Goal: Navigation & Orientation: Find specific page/section

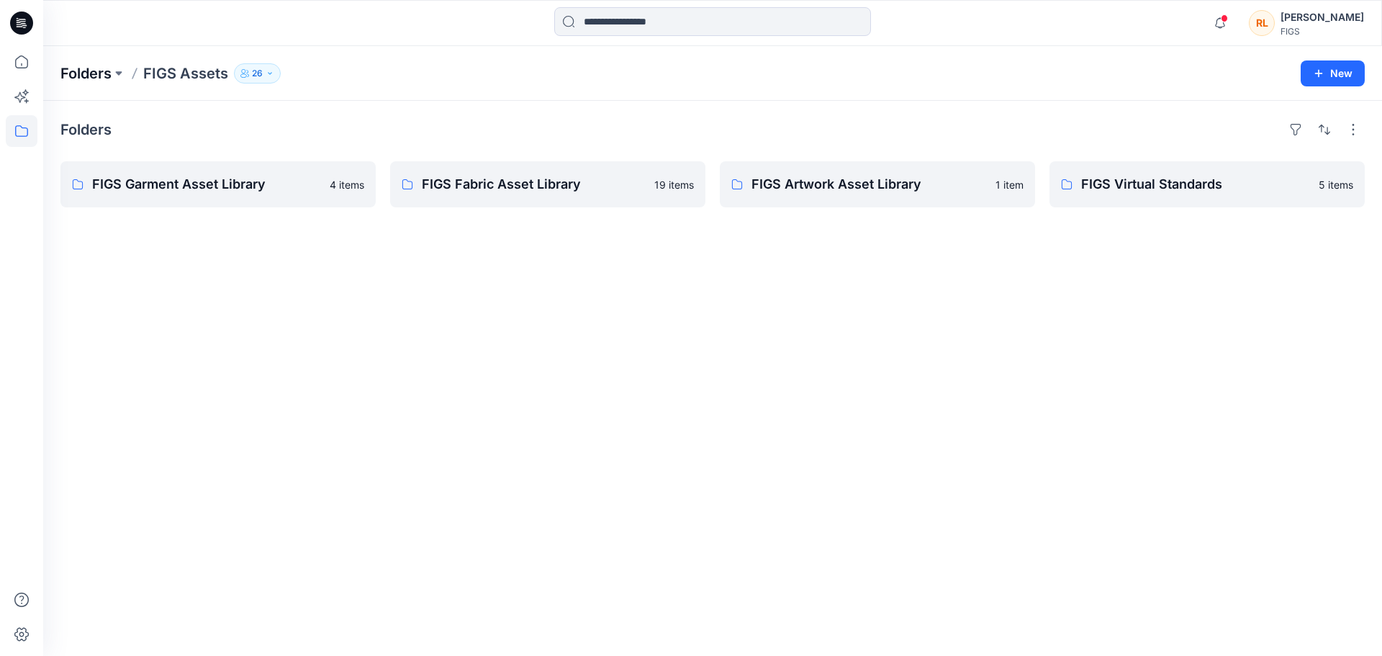
click at [84, 66] on p "Folders" at bounding box center [85, 73] width 51 height 20
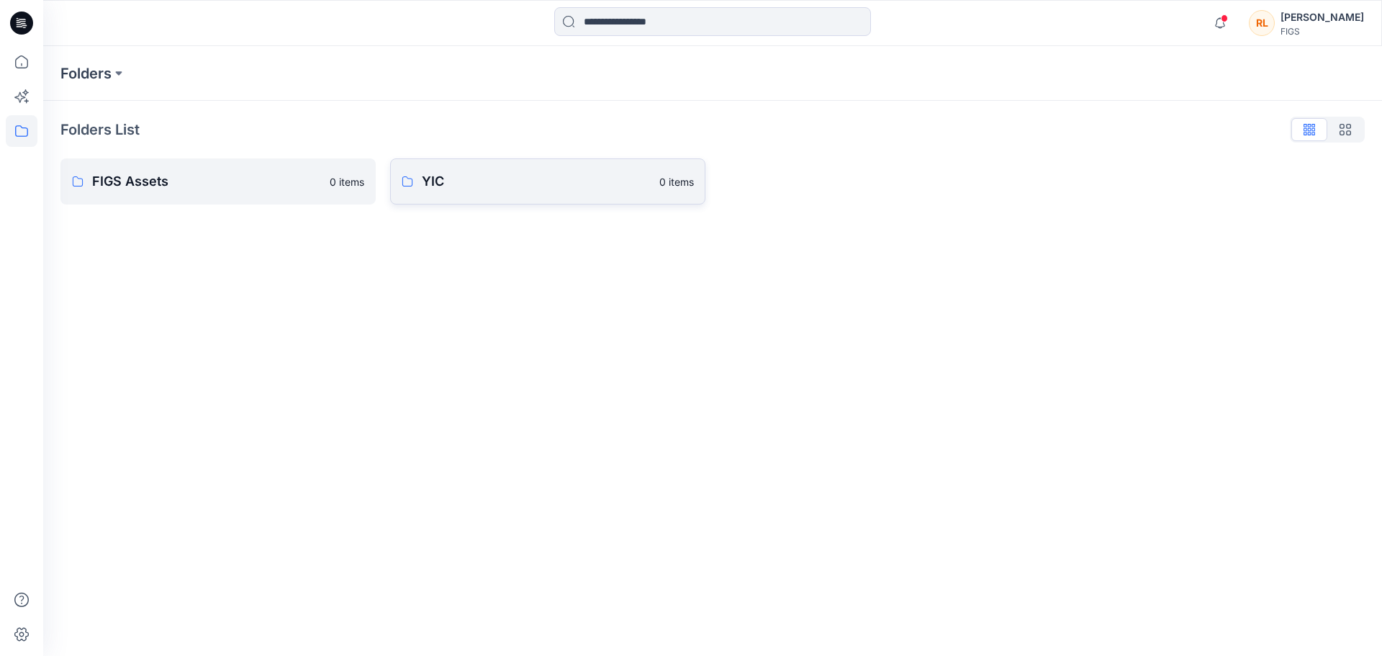
click at [524, 173] on p "YIC" at bounding box center [536, 181] width 229 height 20
click at [220, 208] on div "Folders Q2 2026 0 items Q3 2026 0 items" at bounding box center [712, 378] width 1339 height 555
click at [220, 186] on p "Q2 2026" at bounding box center [216, 184] width 249 height 20
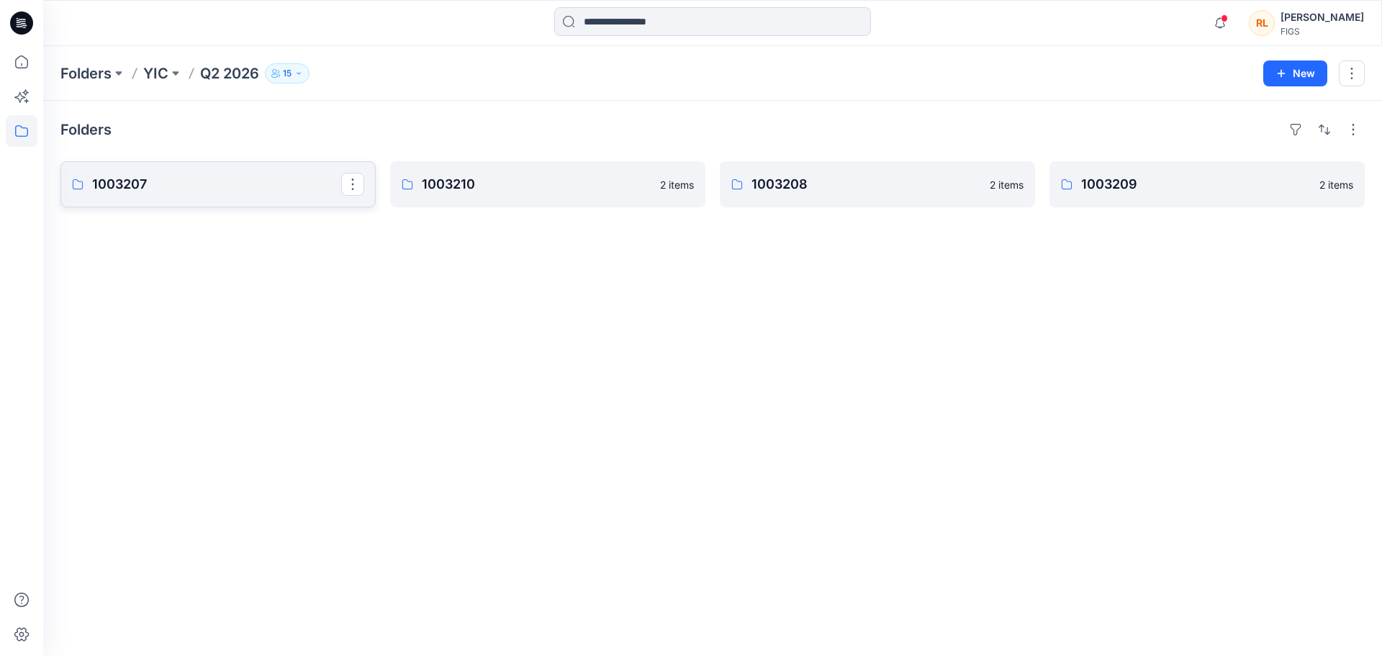
click at [220, 188] on p "1003207" at bounding box center [216, 184] width 249 height 20
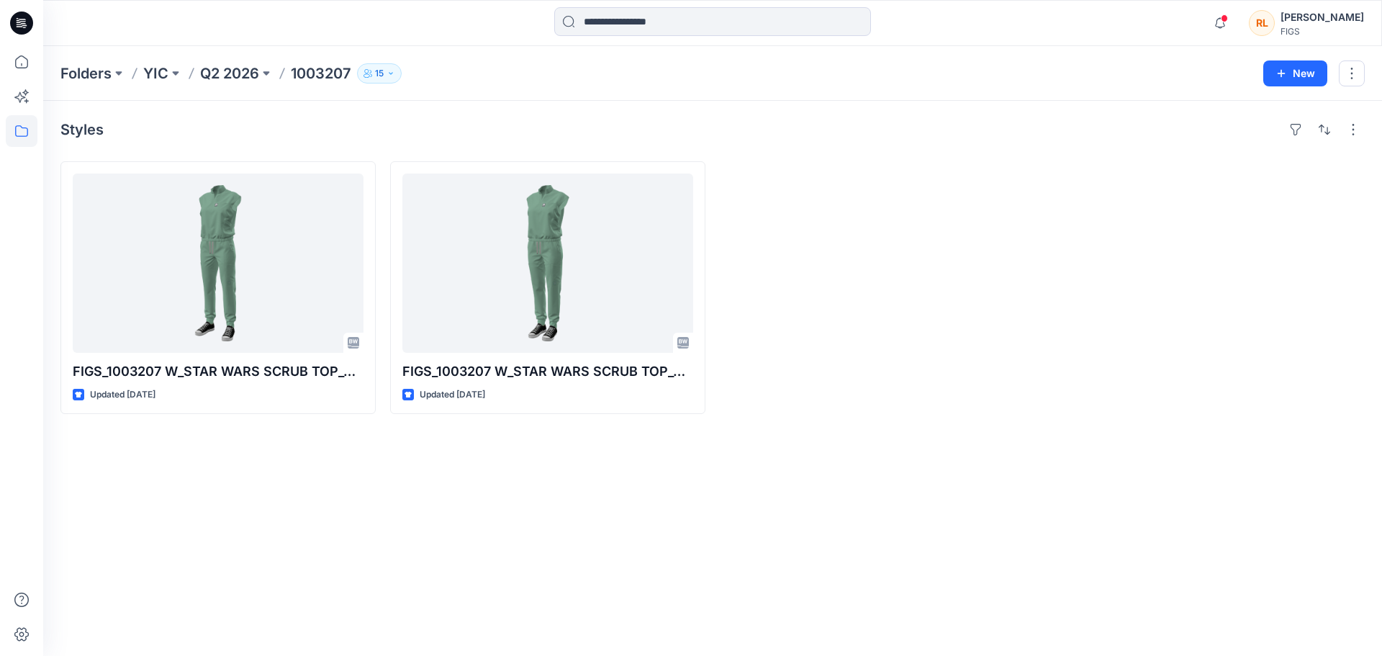
click at [273, 469] on div "Styles FIGS_1003207 W_STAR WARS SCRUB TOP_080525 Updated [DATE] FIGS_1003207 W_…" at bounding box center [712, 378] width 1339 height 555
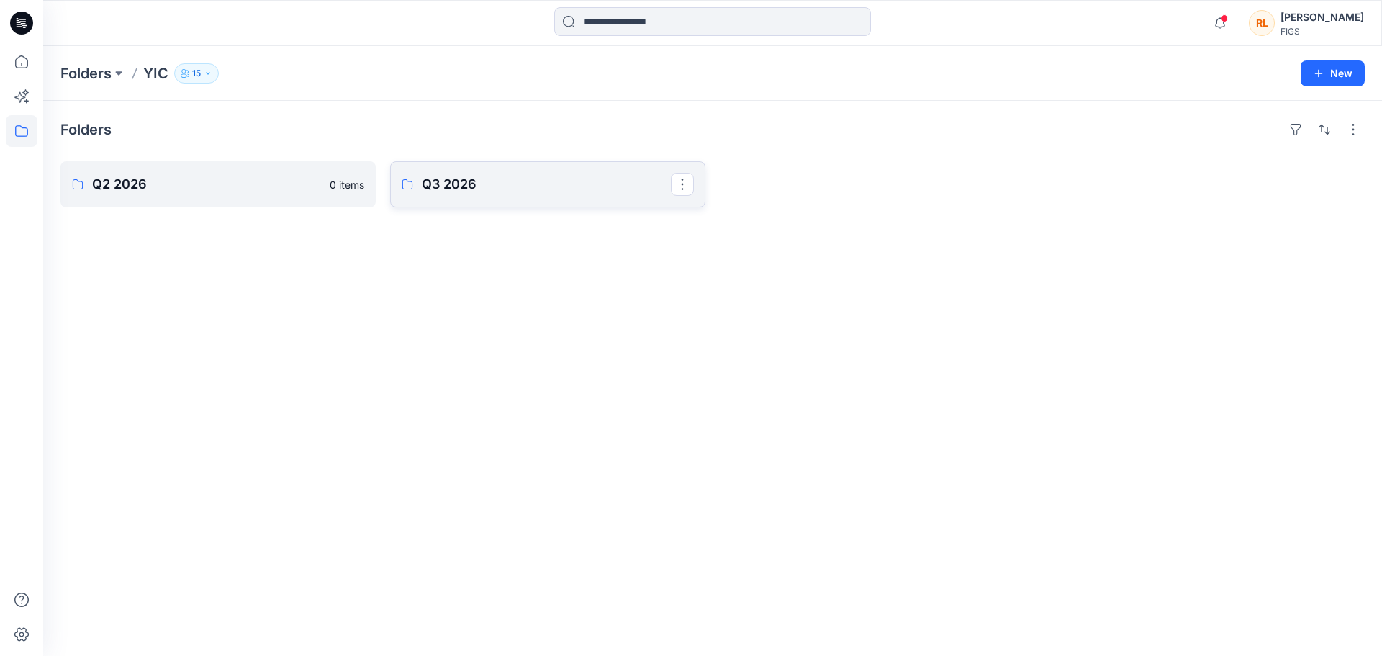
click at [484, 181] on p "Q3 2026" at bounding box center [546, 184] width 249 height 20
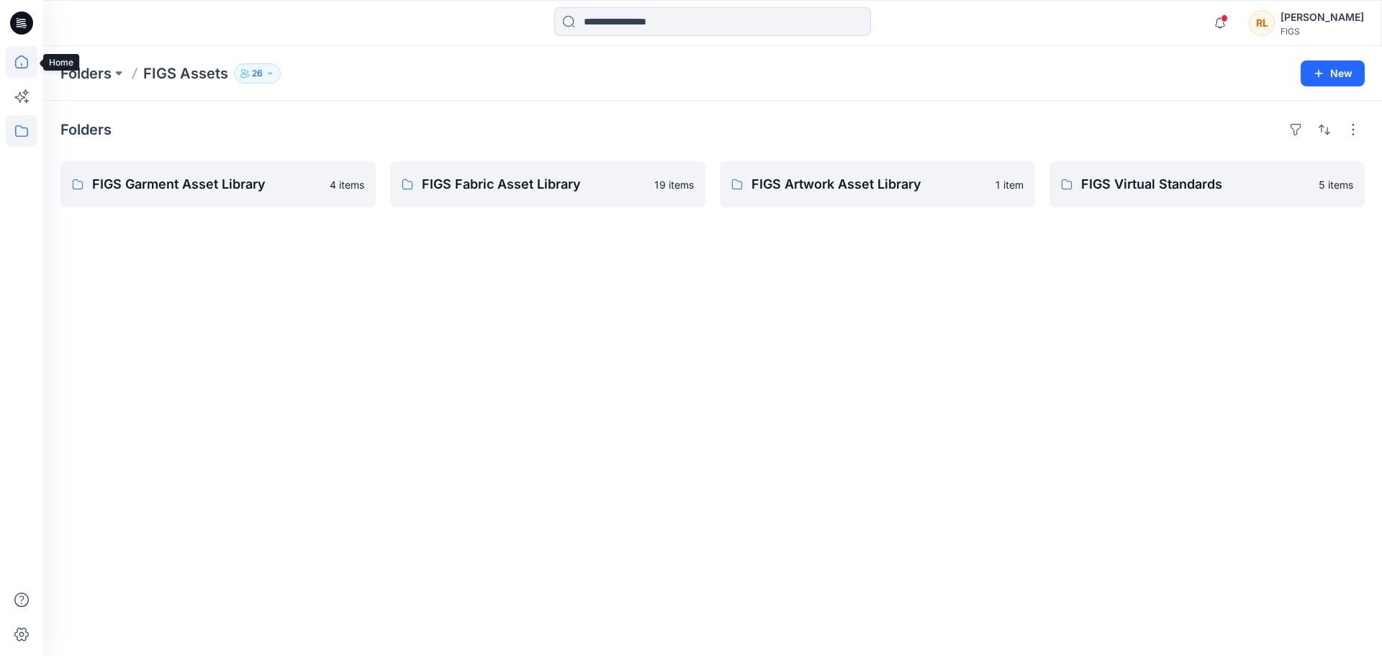
click at [28, 56] on icon at bounding box center [22, 62] width 32 height 32
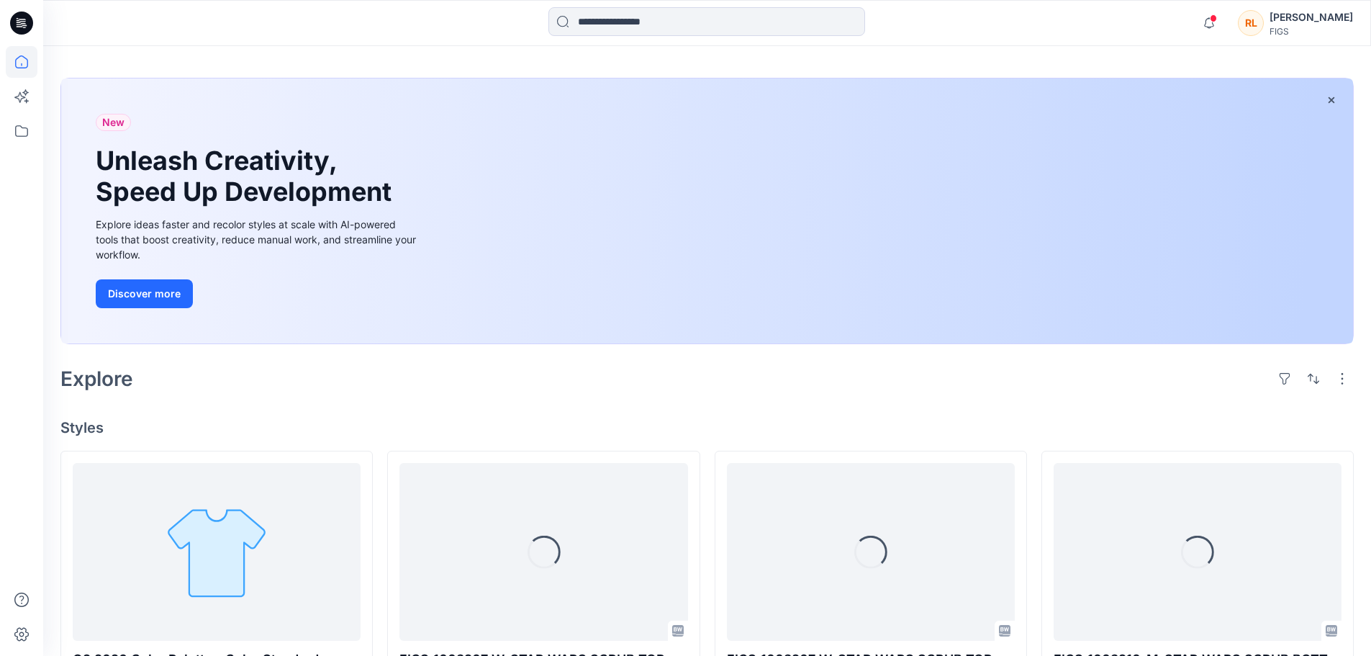
scroll to position [72, 0]
